Goal: Book appointment/travel/reservation

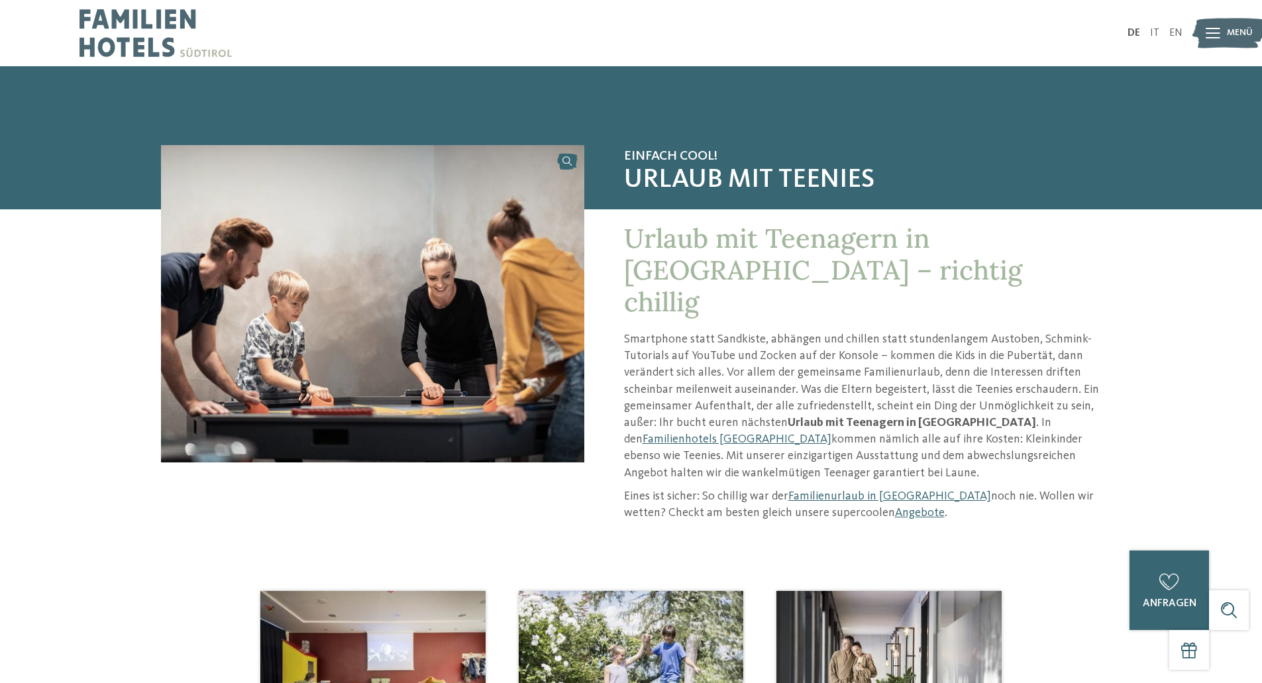
click at [1229, 30] on span "Menü" at bounding box center [1240, 33] width 26 height 13
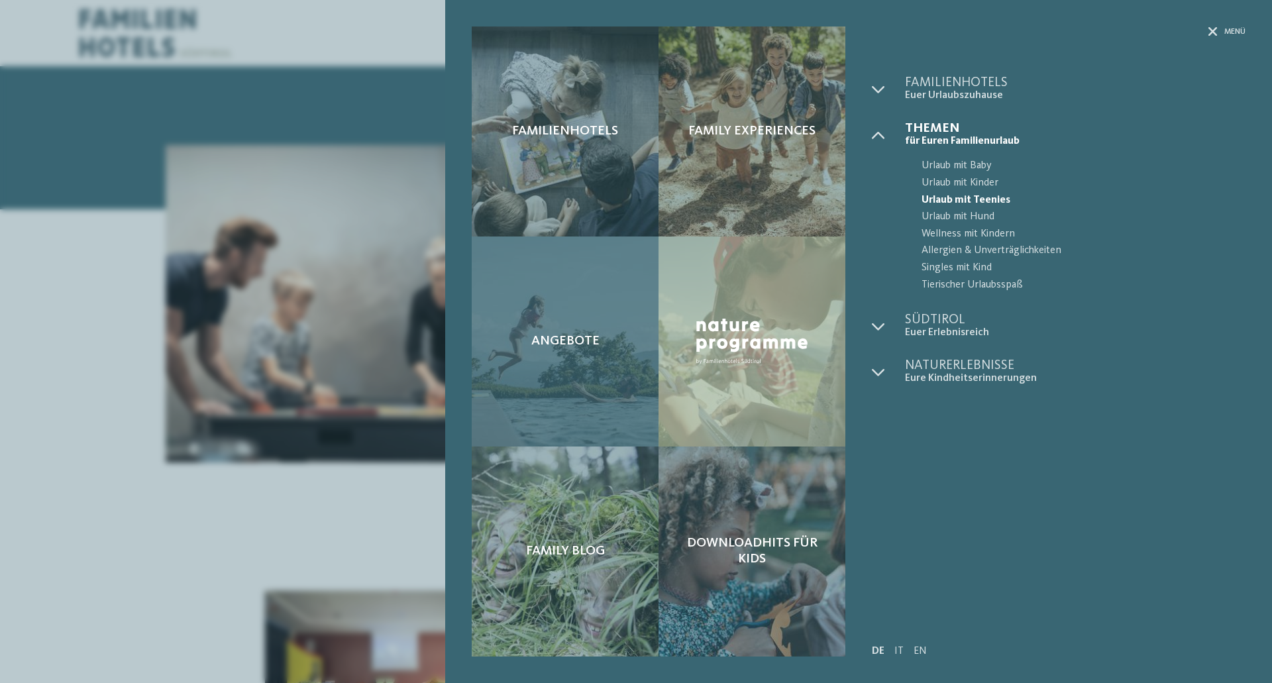
click at [559, 341] on span "Angebote" at bounding box center [565, 341] width 68 height 16
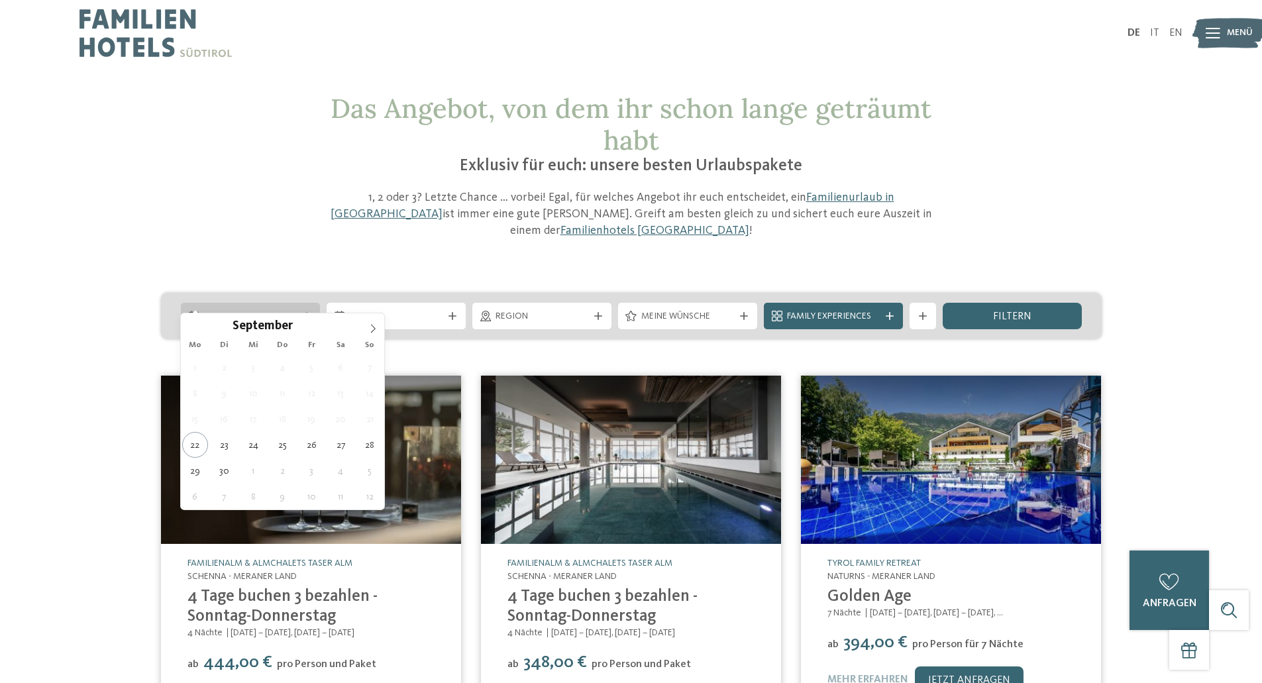
click at [303, 312] on icon at bounding box center [307, 316] width 8 height 8
click at [372, 327] on icon at bounding box center [372, 328] width 9 height 9
type input "****"
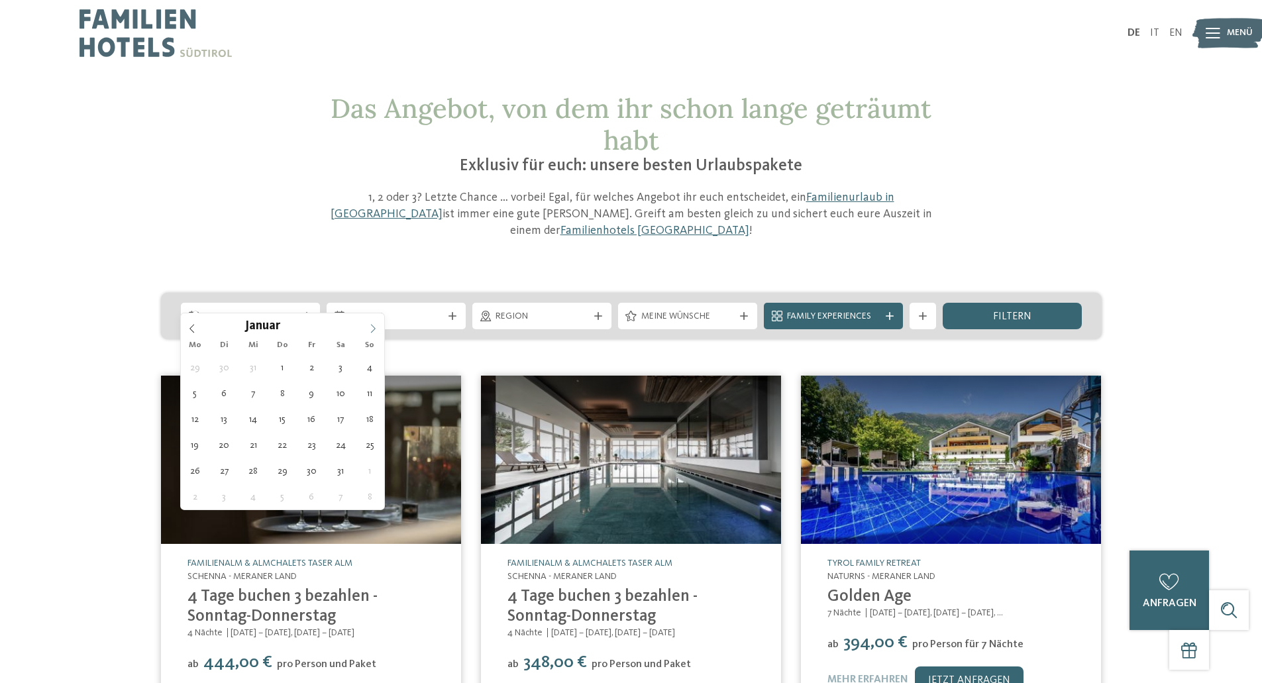
click at [372, 327] on icon at bounding box center [372, 328] width 9 height 9
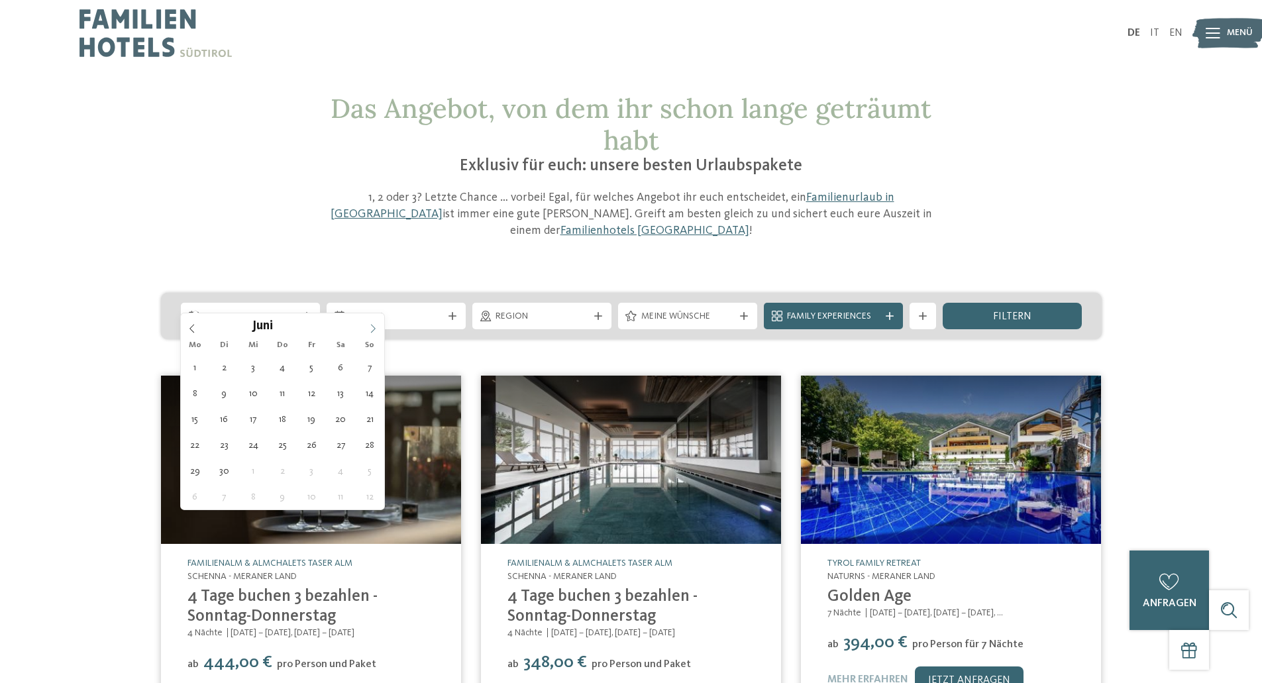
click at [372, 327] on icon at bounding box center [372, 328] width 9 height 9
type div "[DATE]"
type input "****"
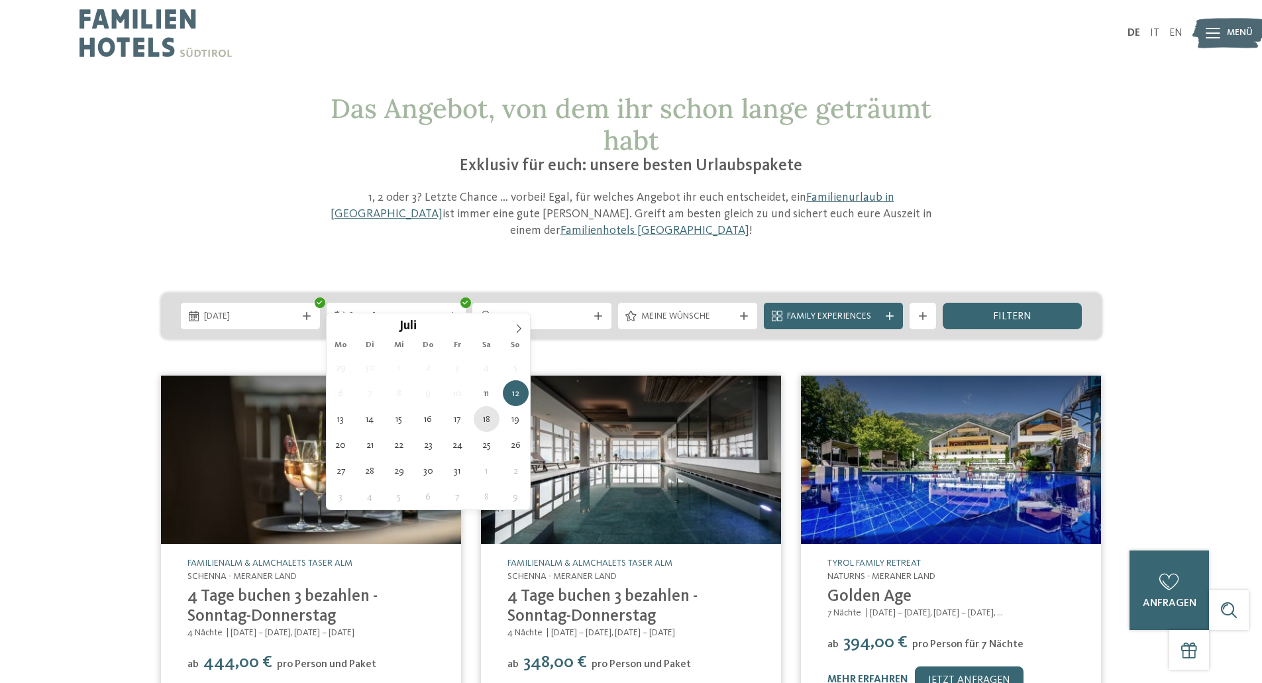
type div "[DATE]"
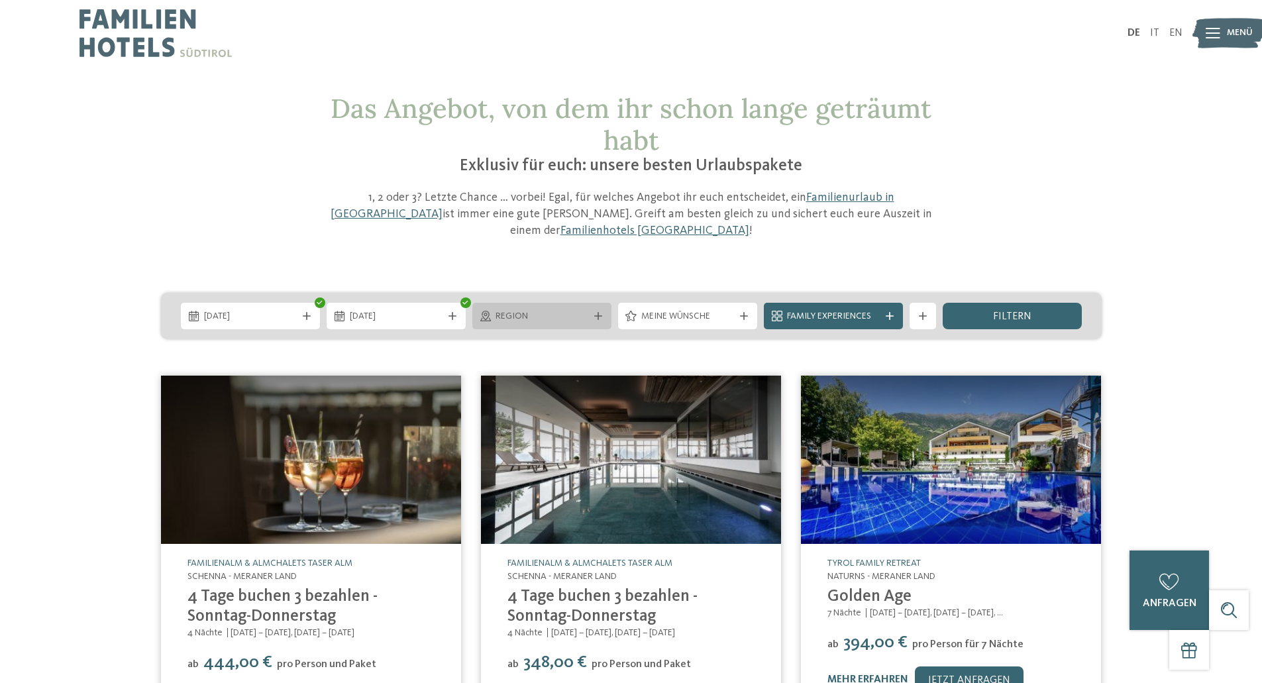
click at [593, 312] on div at bounding box center [598, 316] width 13 height 8
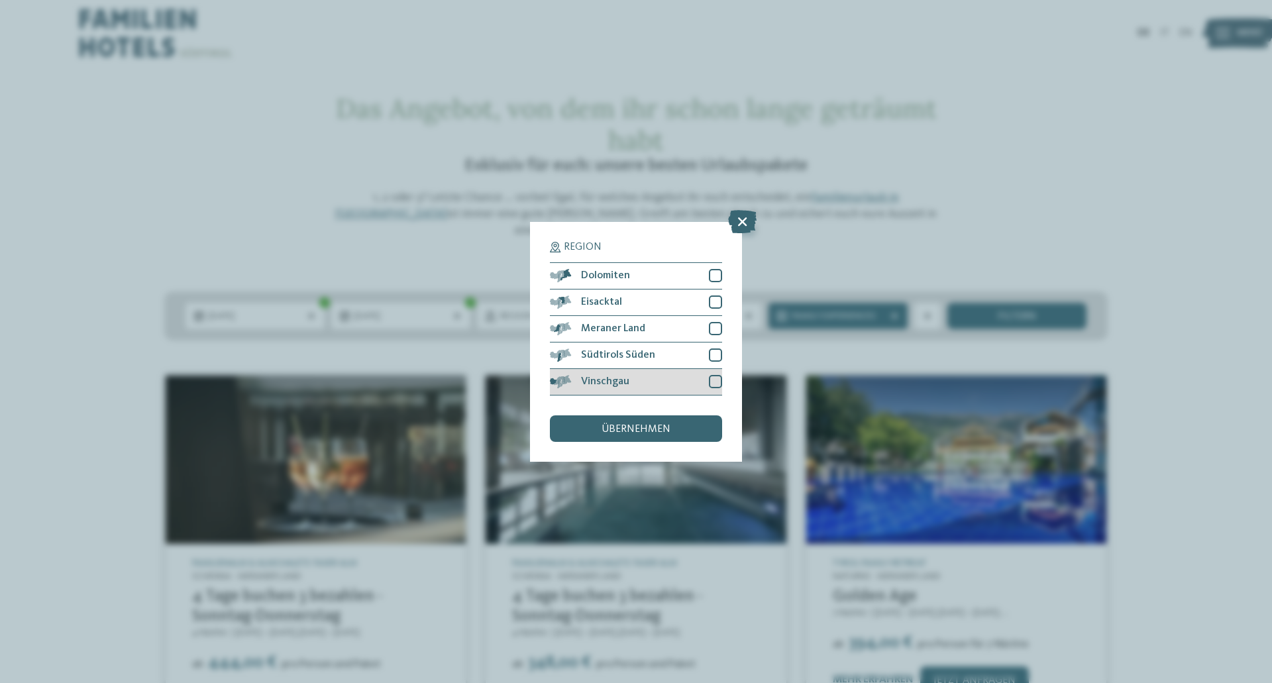
click at [716, 380] on div at bounding box center [715, 381] width 13 height 13
click at [716, 368] on div "Südtirols Süden" at bounding box center [636, 356] width 172 height 27
click at [716, 334] on div at bounding box center [715, 328] width 13 height 13
click at [717, 307] on div at bounding box center [715, 302] width 13 height 13
click at [714, 274] on div at bounding box center [715, 275] width 13 height 13
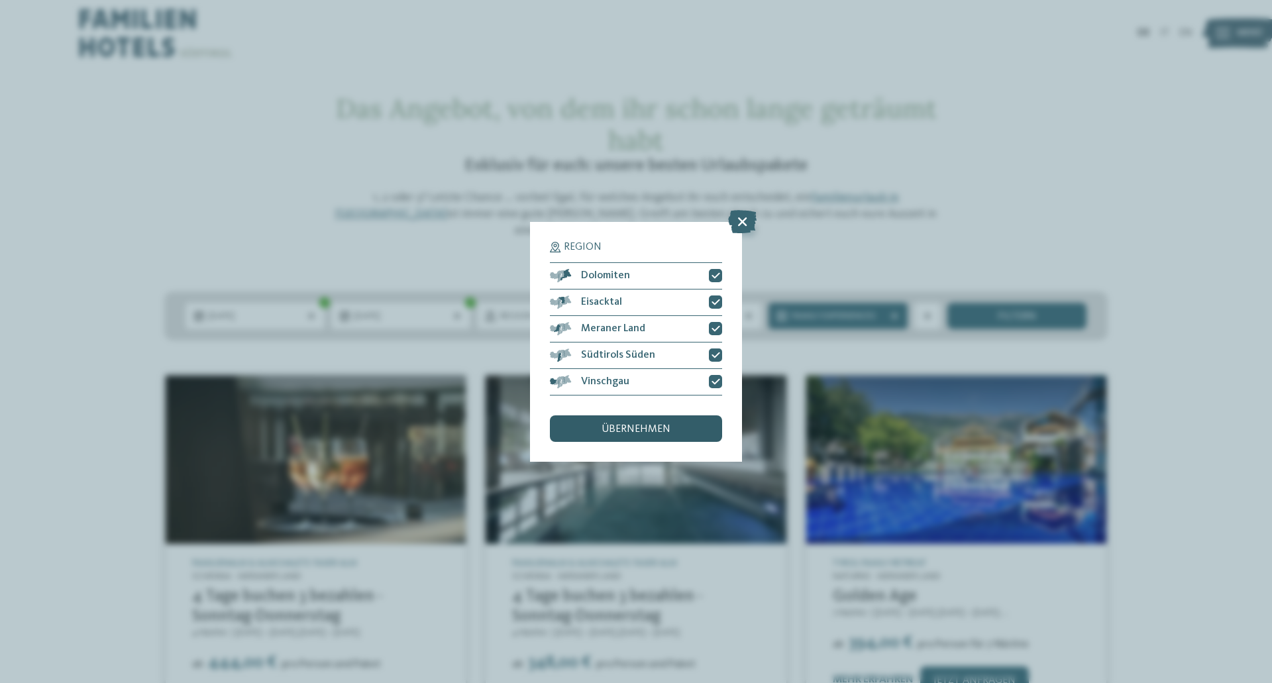
click at [661, 421] on div "übernehmen" at bounding box center [636, 428] width 172 height 27
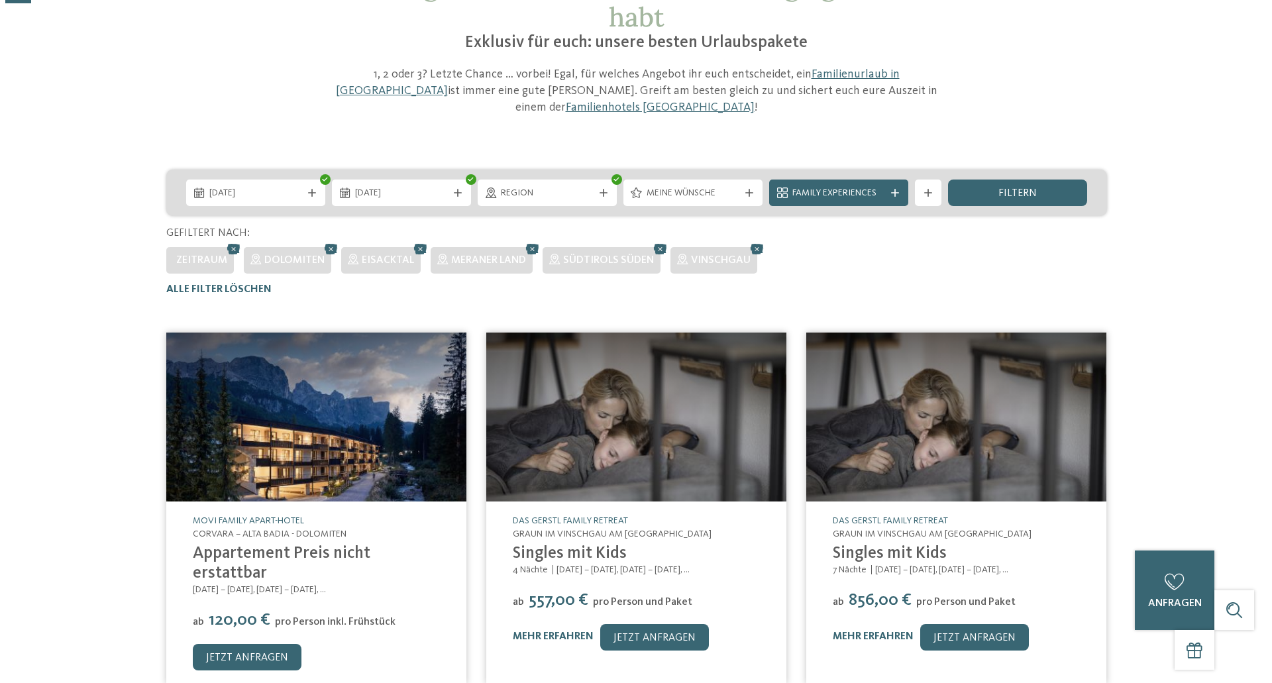
scroll to position [133, 0]
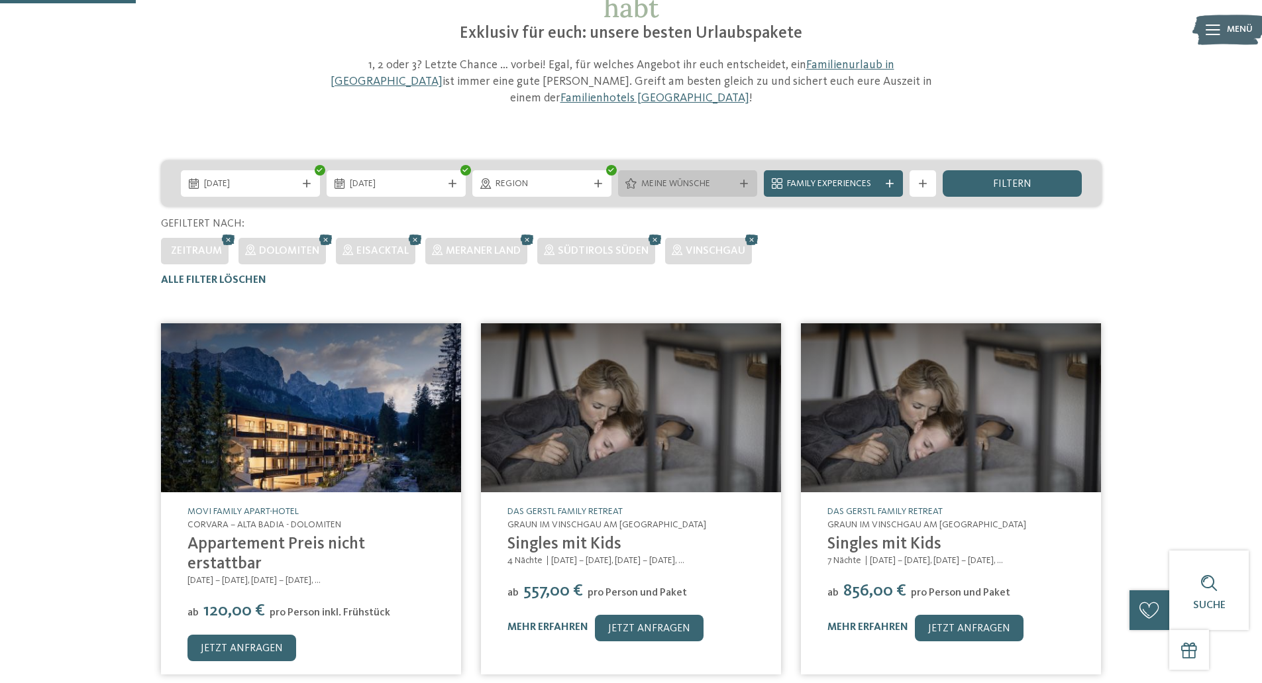
click at [745, 180] on icon at bounding box center [744, 184] width 8 height 8
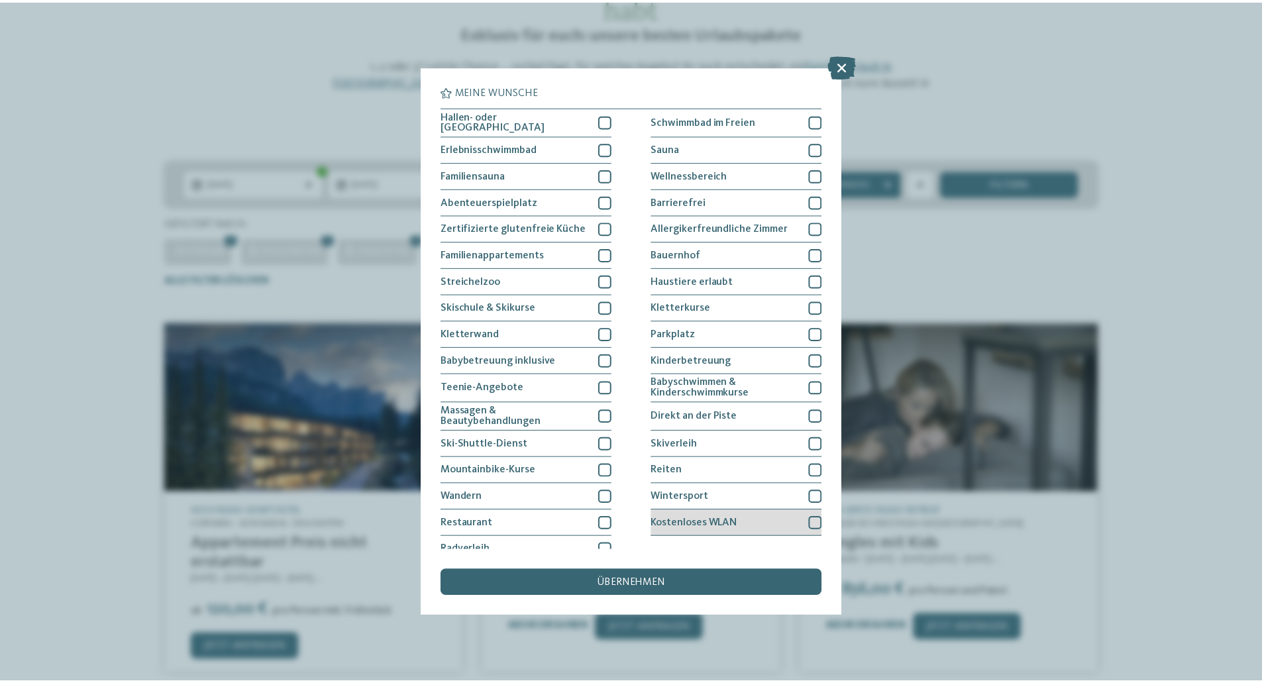
scroll to position [11, 0]
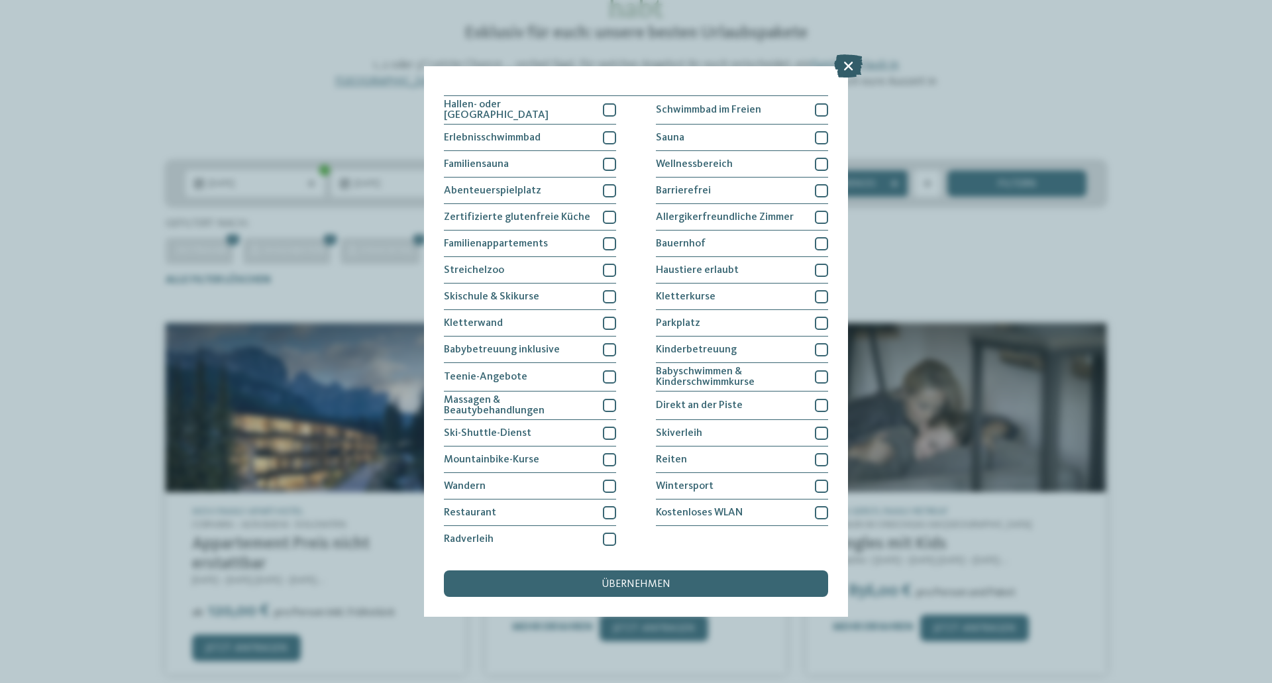
click at [853, 56] on icon at bounding box center [848, 65] width 28 height 23
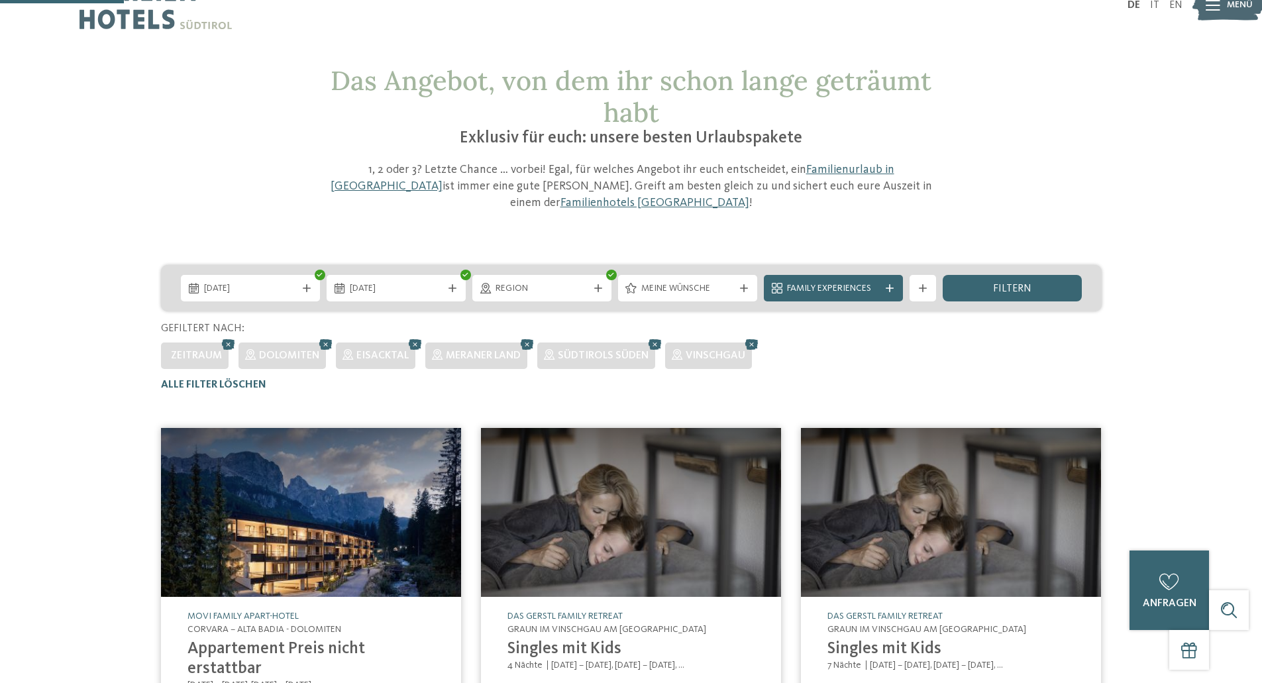
scroll to position [0, 0]
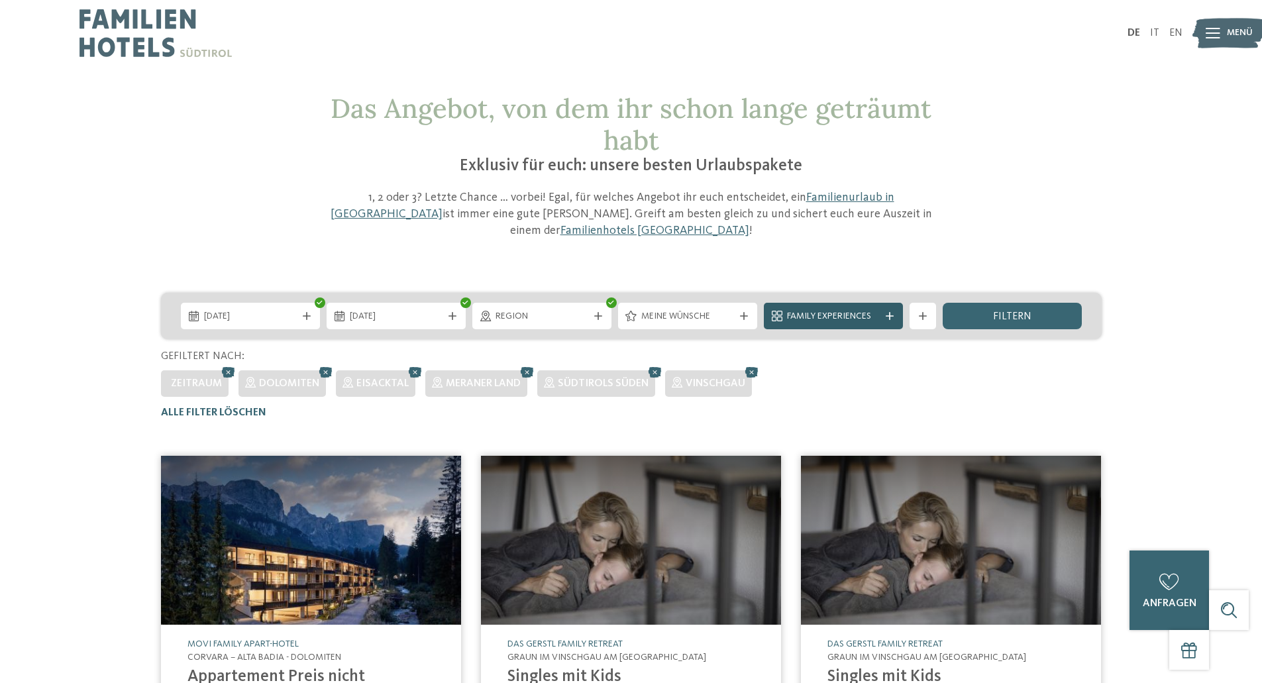
click at [886, 312] on icon at bounding box center [890, 316] width 8 height 8
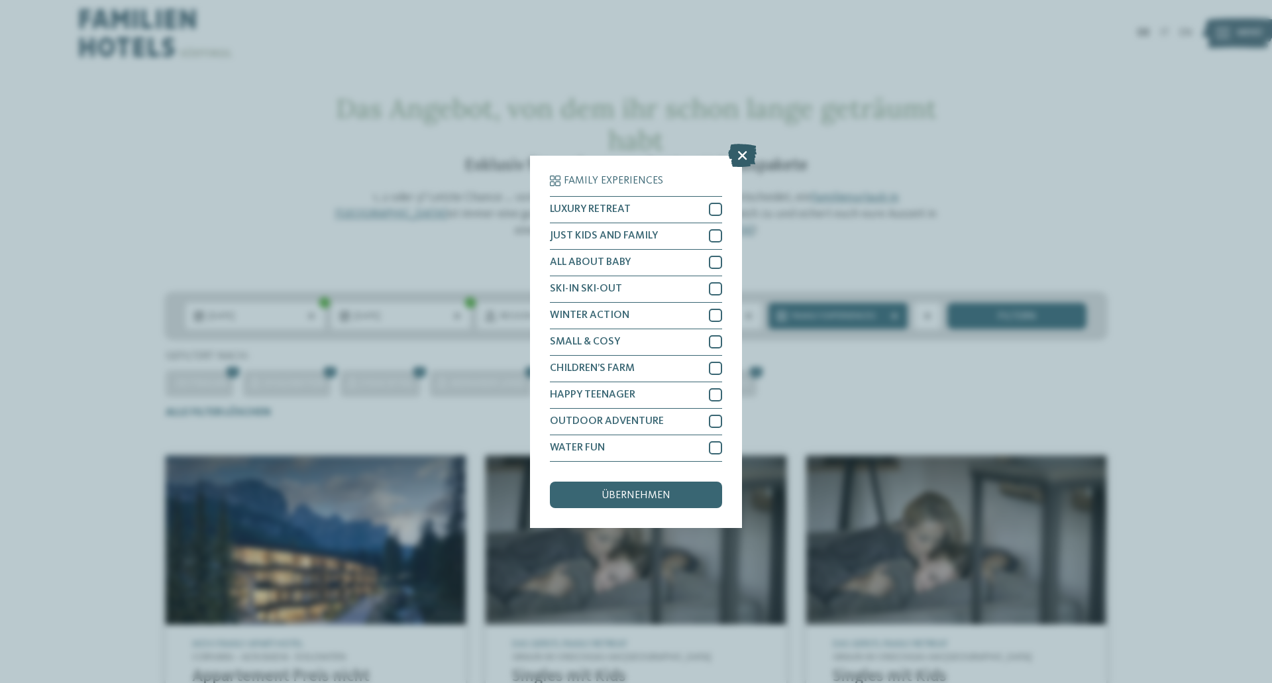
click at [747, 156] on icon at bounding box center [742, 154] width 28 height 23
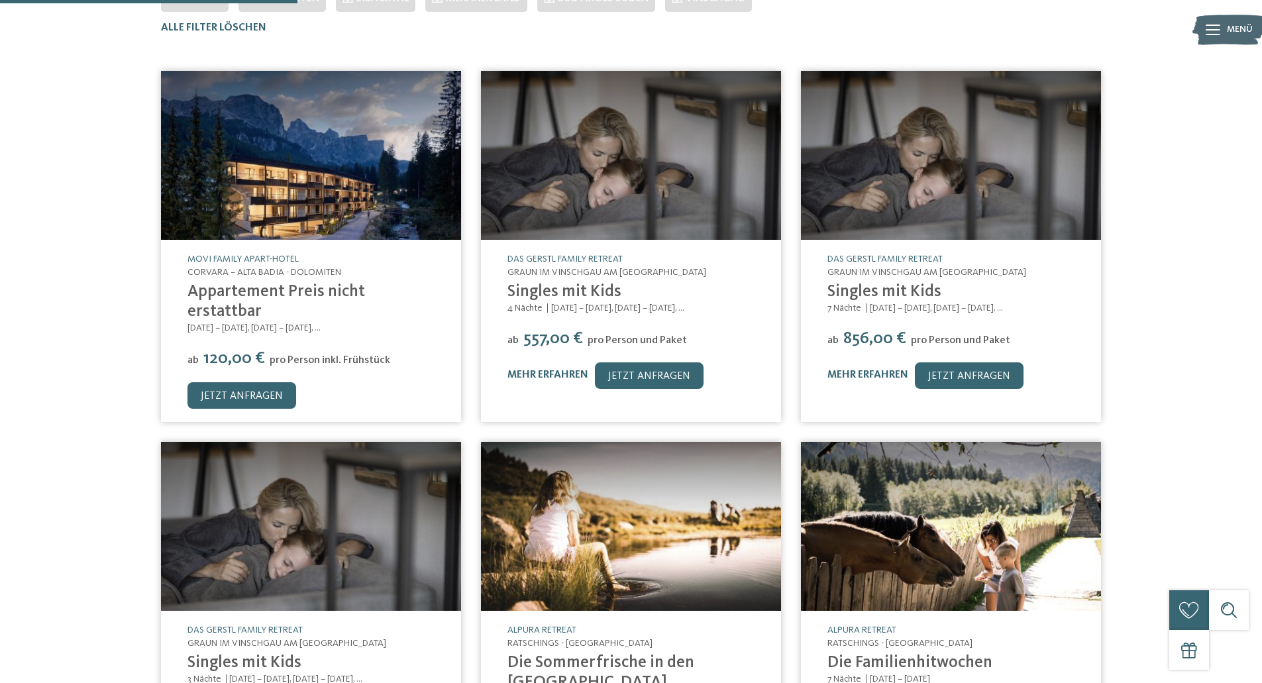
scroll to position [66, 0]
